Goal: Check status: Check status

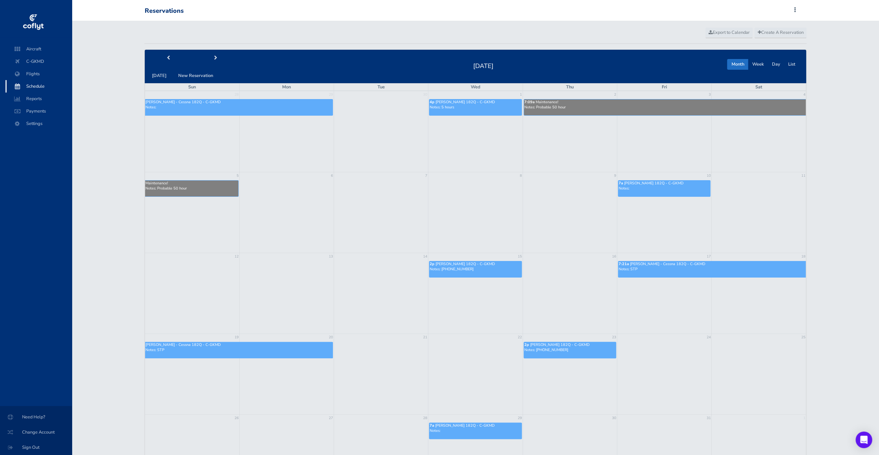
click at [166, 52] on div at bounding box center [192, 58] width 95 height 12
click at [166, 53] on button "prev" at bounding box center [169, 58] width 48 height 11
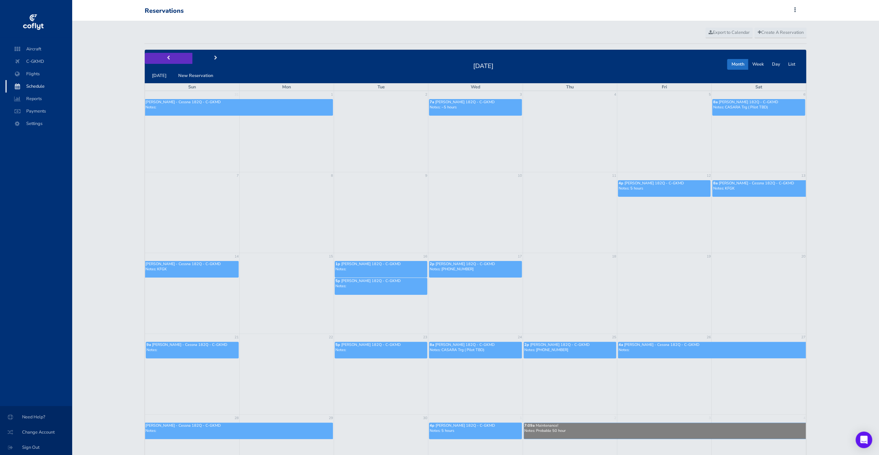
click at [166, 53] on button "prev" at bounding box center [169, 58] width 48 height 11
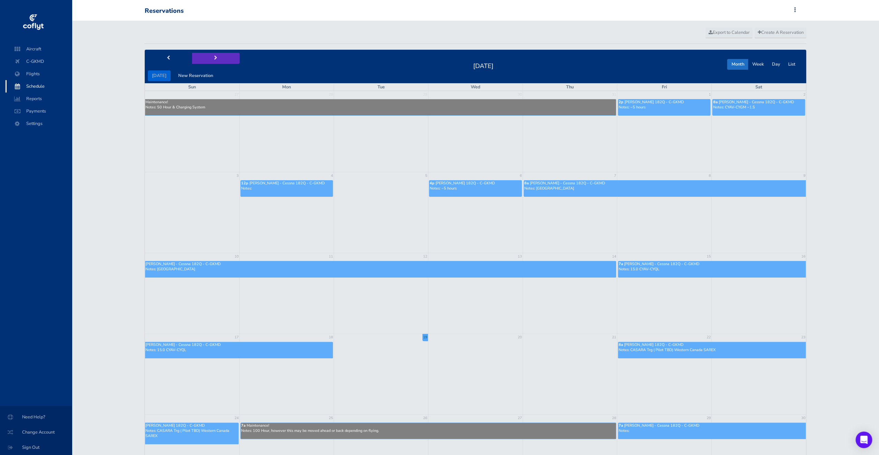
click at [215, 54] on button "next" at bounding box center [216, 58] width 48 height 11
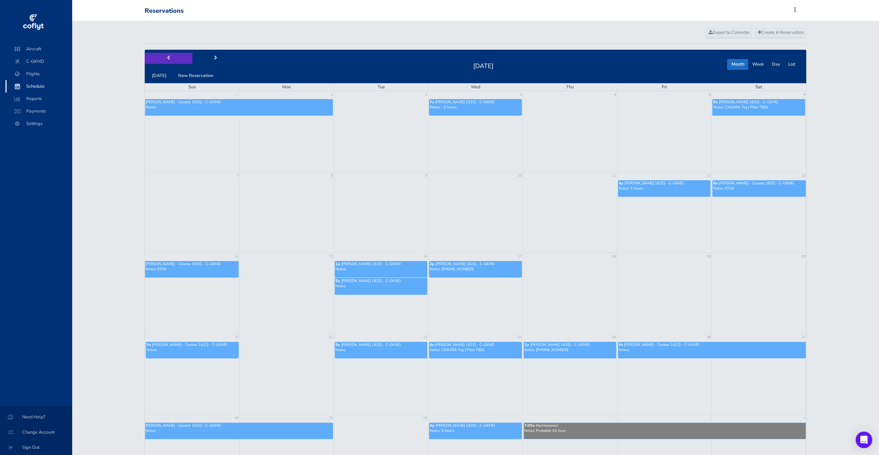
click at [182, 62] on button "prev" at bounding box center [169, 58] width 48 height 11
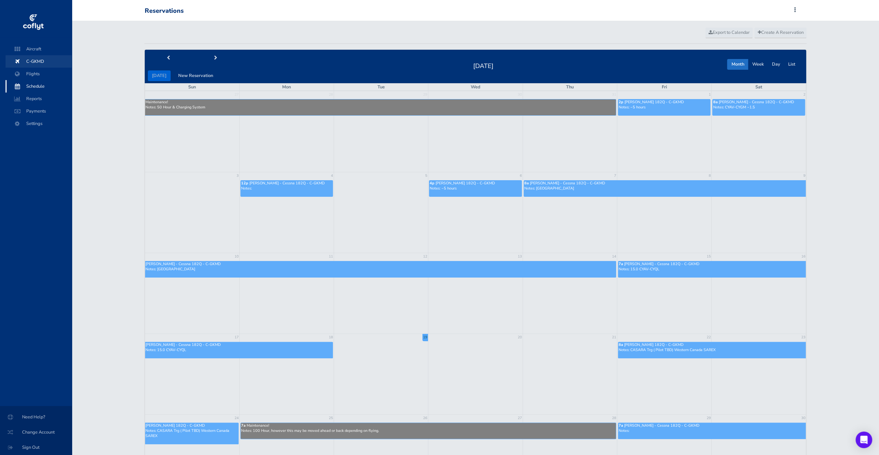
click at [32, 62] on span "C-GKMD" at bounding box center [38, 61] width 53 height 12
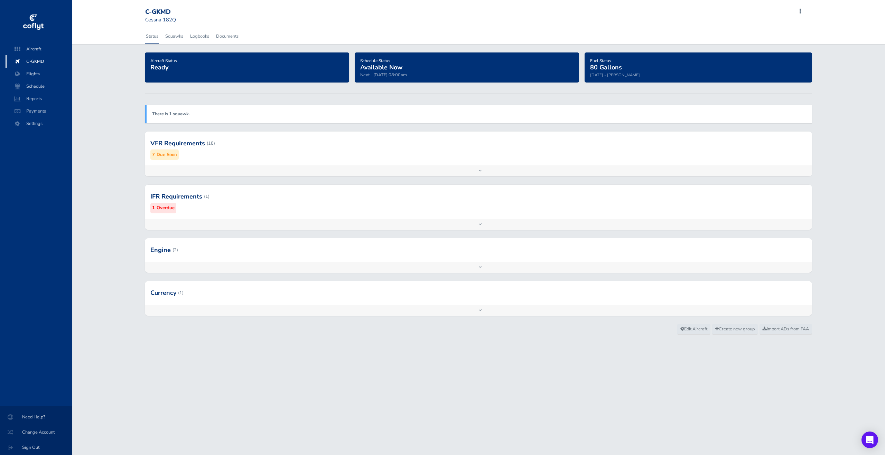
click at [397, 170] on div "Add inspection Edit" at bounding box center [478, 171] width 667 height 11
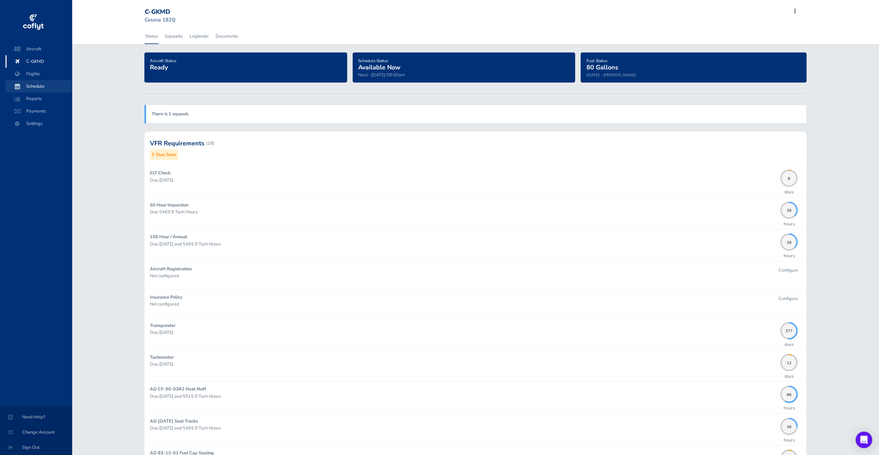
click at [30, 88] on span "Schedule" at bounding box center [38, 86] width 53 height 12
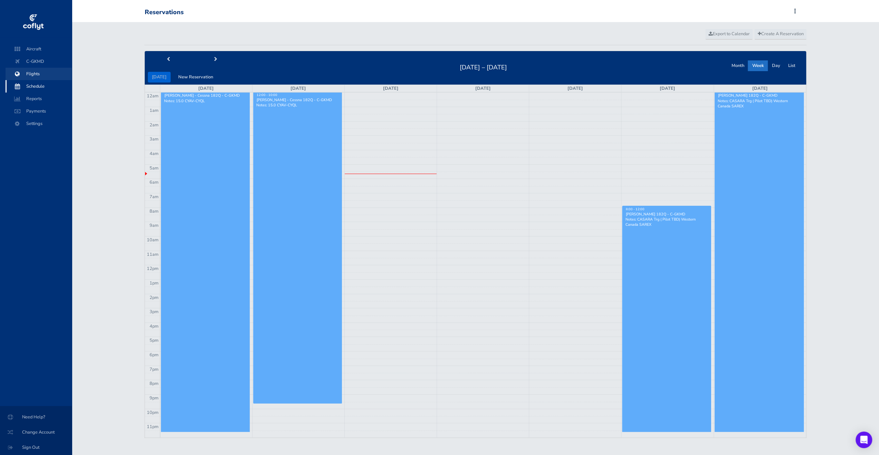
click at [30, 69] on span "Flights" at bounding box center [38, 74] width 53 height 12
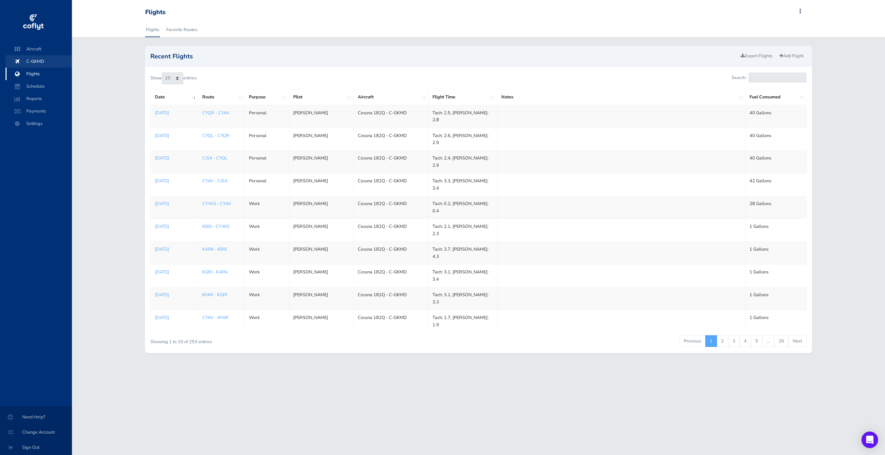
click at [30, 60] on span "C-GKMD" at bounding box center [38, 61] width 53 height 12
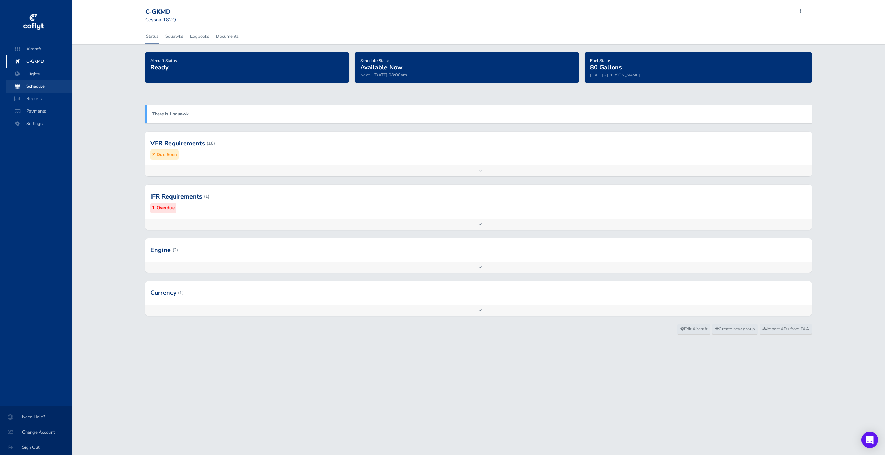
click at [35, 85] on span "Schedule" at bounding box center [38, 86] width 53 height 12
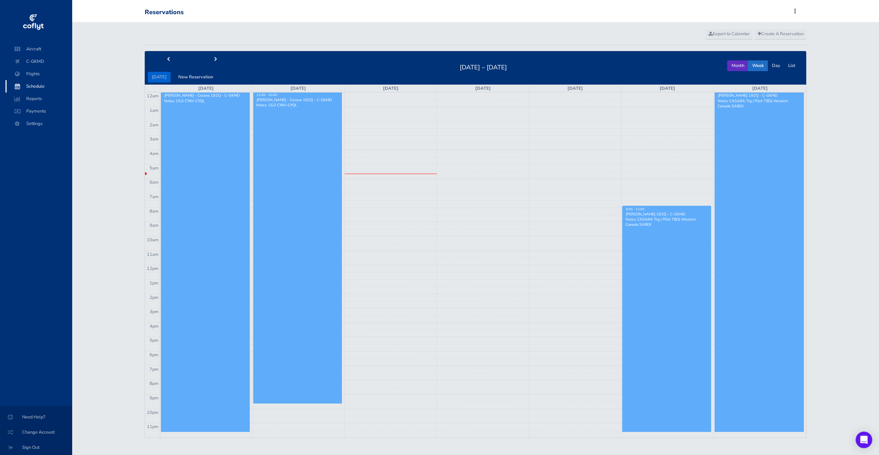
click at [739, 64] on button "Month" at bounding box center [737, 65] width 21 height 11
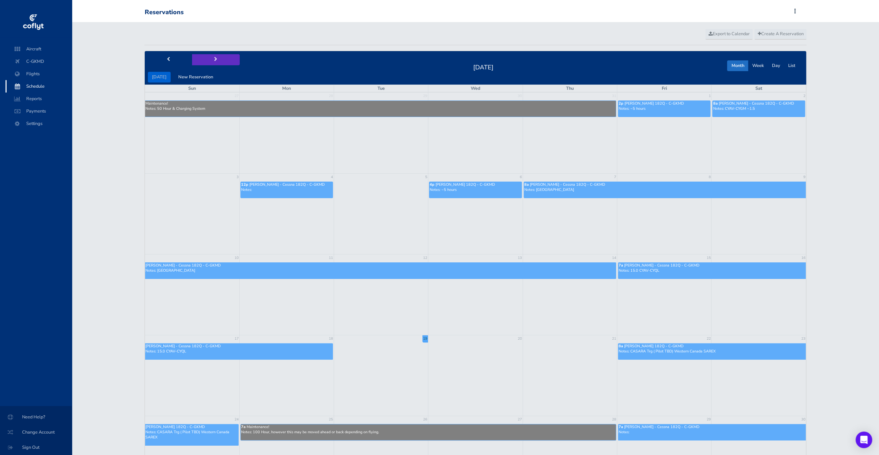
click at [220, 55] on button "next" at bounding box center [216, 59] width 48 height 11
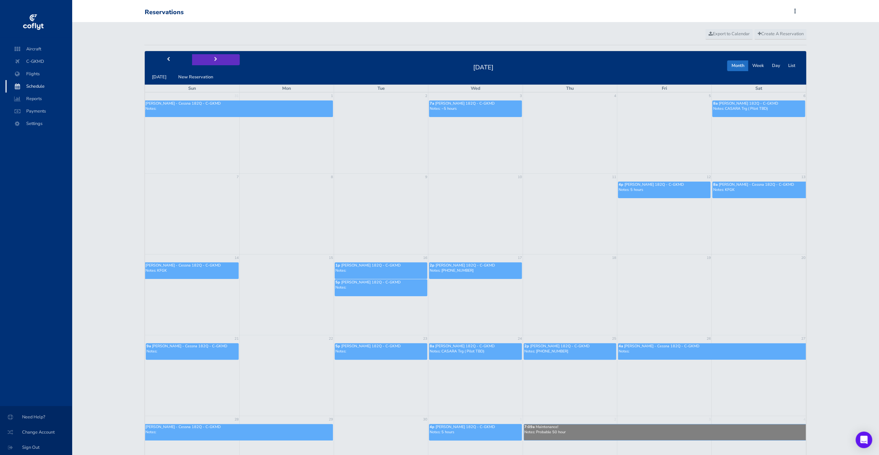
click at [231, 59] on button "next" at bounding box center [216, 59] width 48 height 11
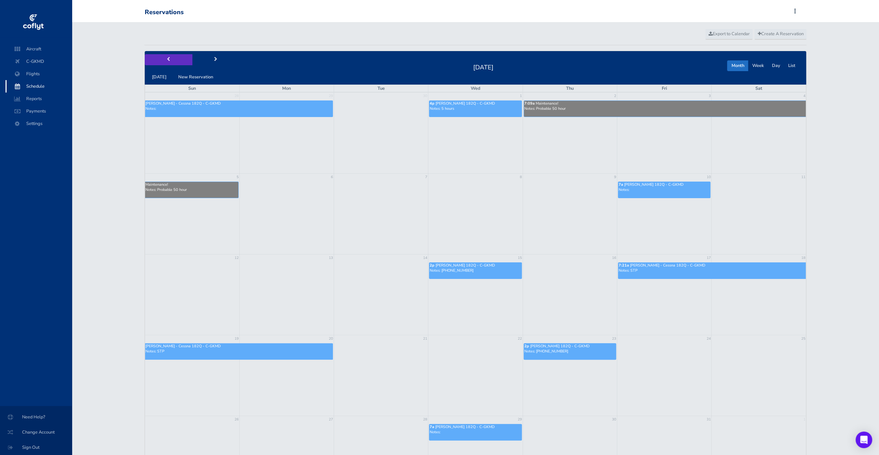
click at [168, 60] on span "prev" at bounding box center [168, 59] width 3 height 4
